Goal: Transaction & Acquisition: Purchase product/service

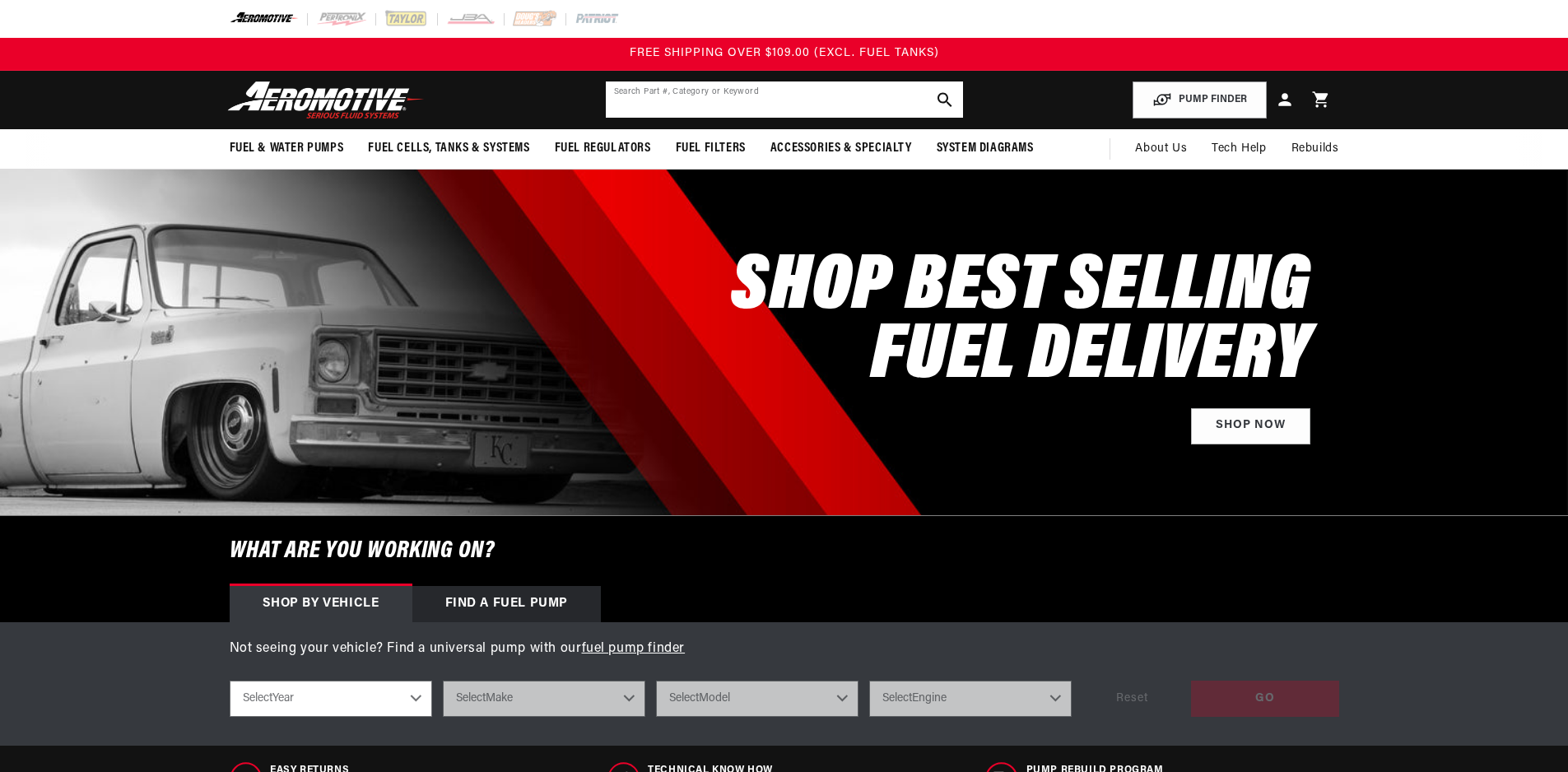
drag, startPoint x: 0, startPoint y: 0, endPoint x: 633, endPoint y: 95, distance: 640.1
click at [633, 95] on input "text" at bounding box center [784, 99] width 357 height 36
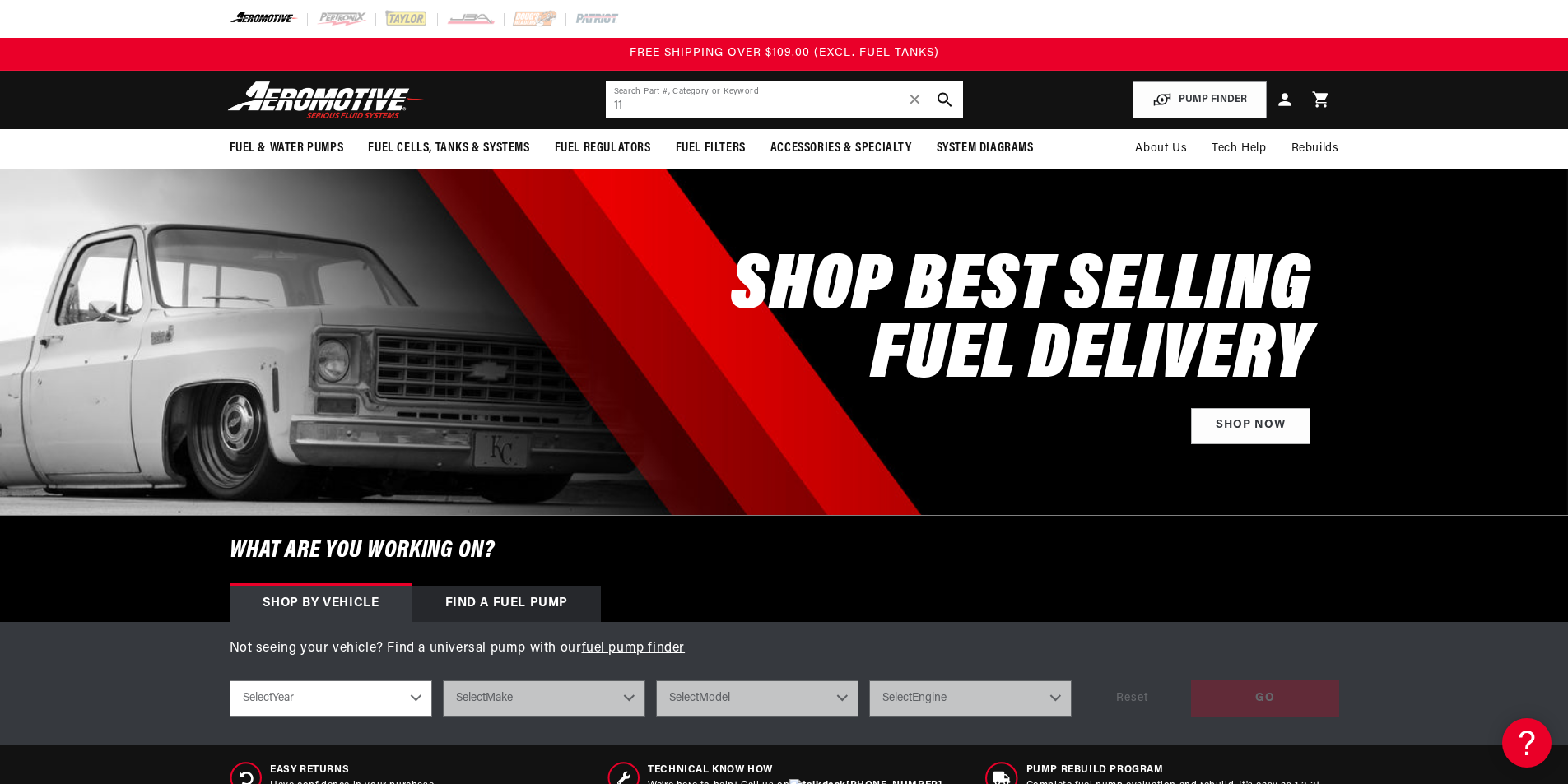
click at [664, 100] on input "11" at bounding box center [784, 99] width 357 height 36
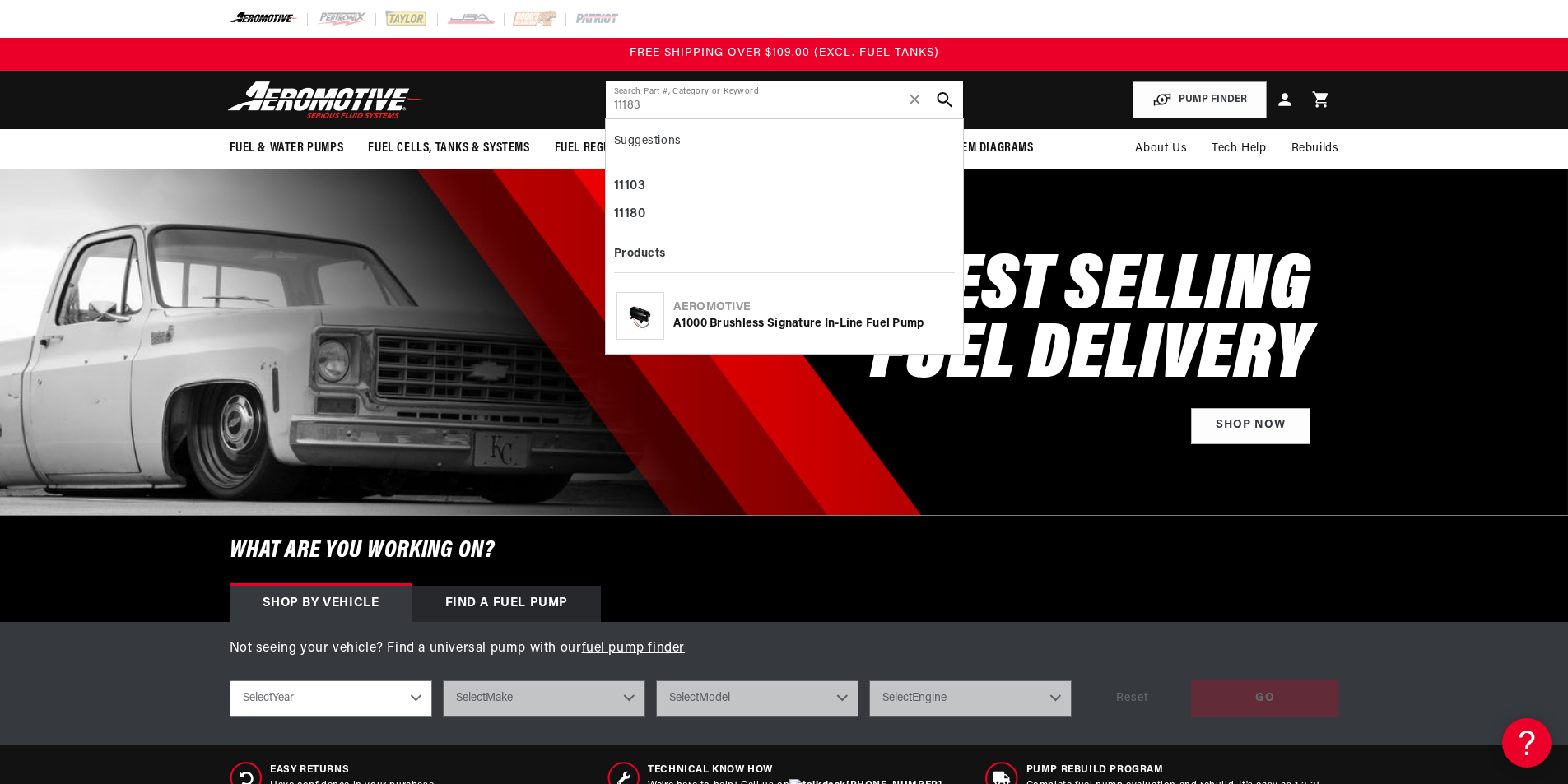
type input "11183"
click at [953, 102] on icon "search button" at bounding box center [945, 100] width 16 height 16
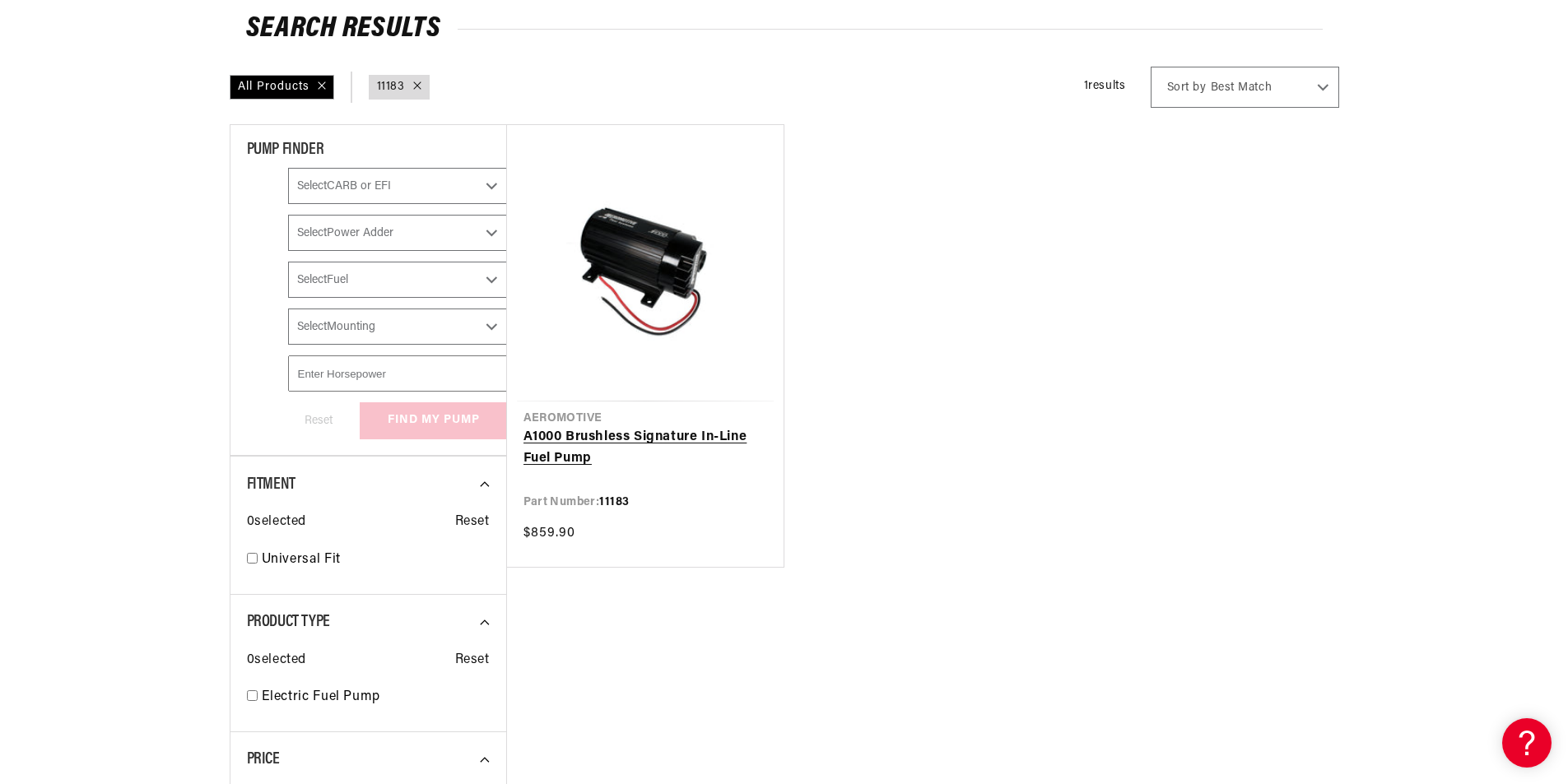
scroll to position [247, 0]
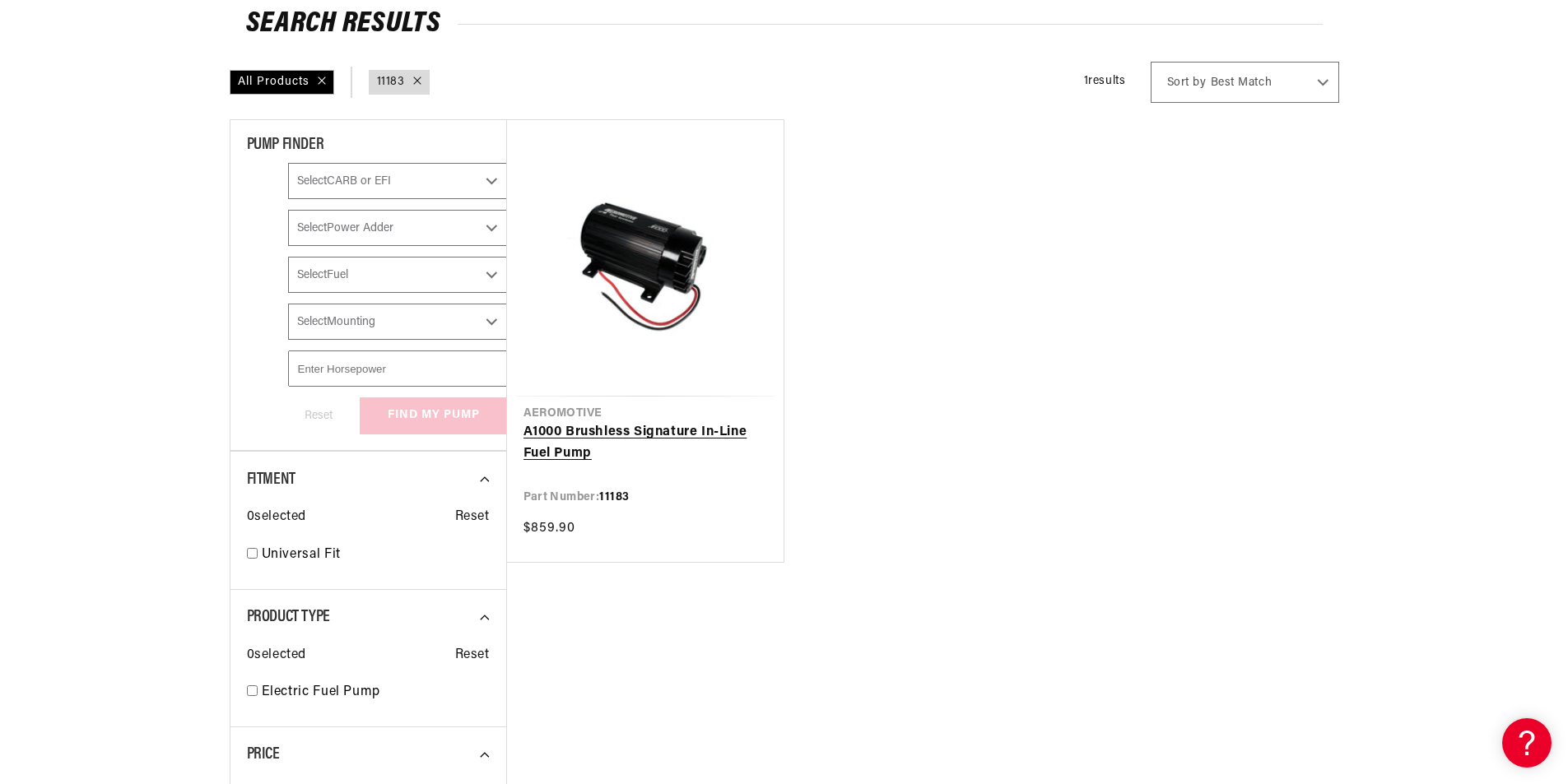
click at [644, 434] on link "A1000 Brushless Signature In-Line Fuel Pump" at bounding box center [645, 443] width 244 height 42
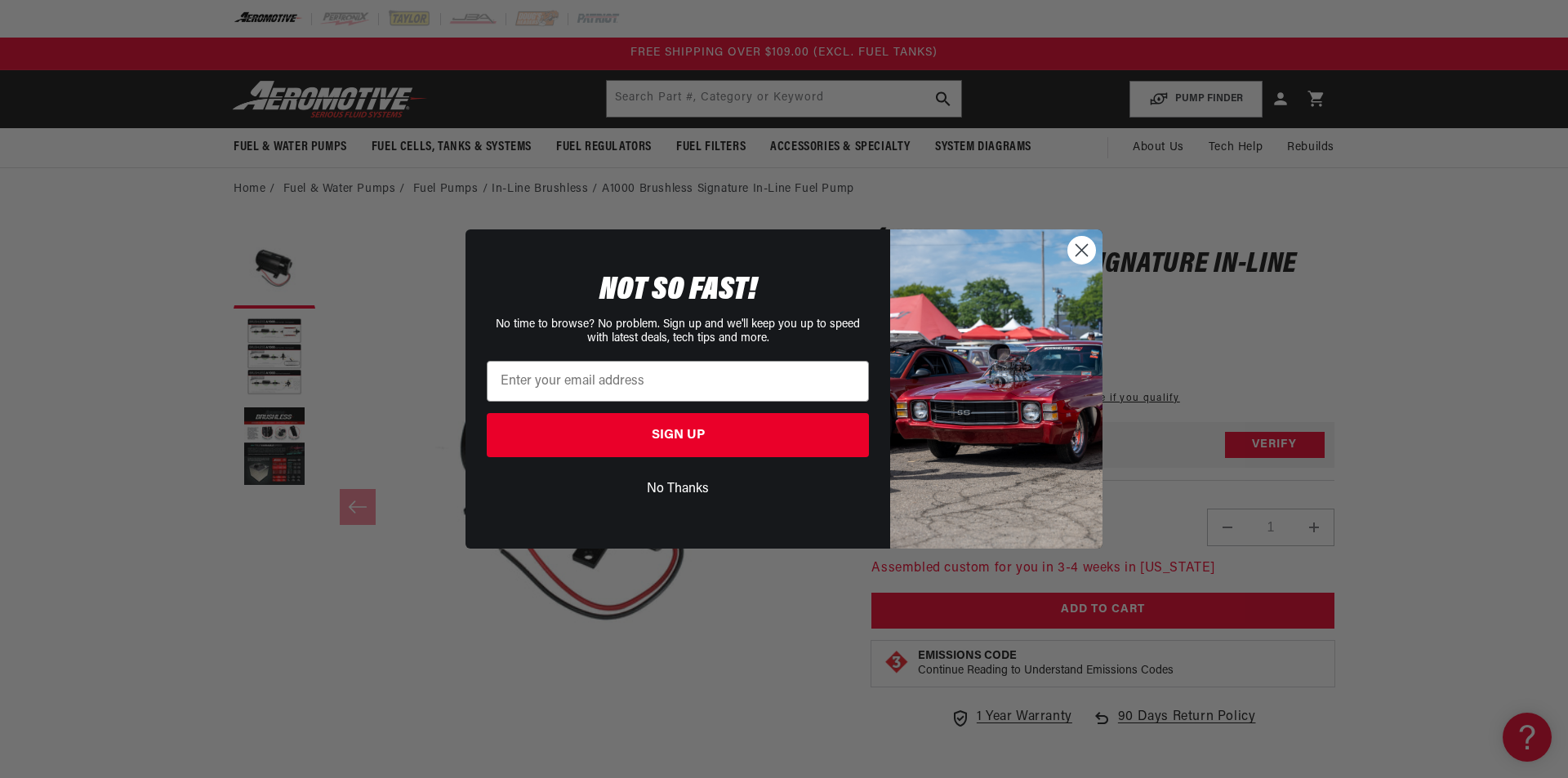
click at [1072, 259] on circle "Close dialog" at bounding box center [1082, 251] width 27 height 27
